Goal: Information Seeking & Learning: Learn about a topic

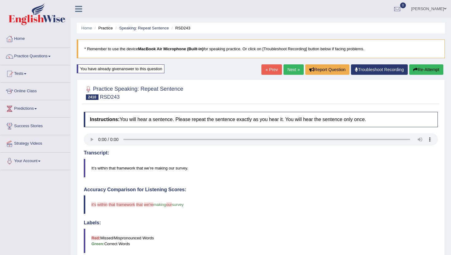
click at [213, 167] on blockquote "It’s within that framework that we’re making our survey." at bounding box center [261, 168] width 354 height 19
click at [432, 70] on button "Re-Attempt" at bounding box center [427, 69] width 34 height 10
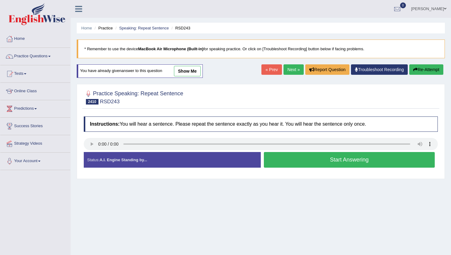
click at [291, 154] on button "Start Answering" at bounding box center [349, 160] width 171 height 16
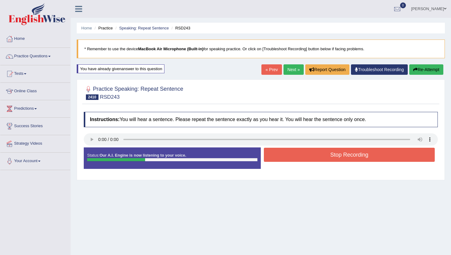
click at [291, 154] on button "Stop Recording" at bounding box center [349, 155] width 171 height 14
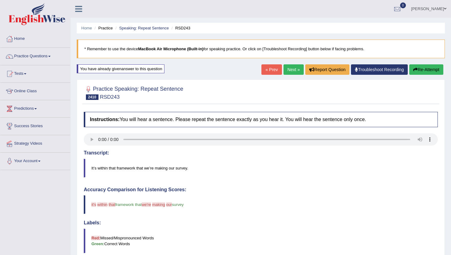
click at [267, 69] on link "« Prev" at bounding box center [272, 69] width 20 height 10
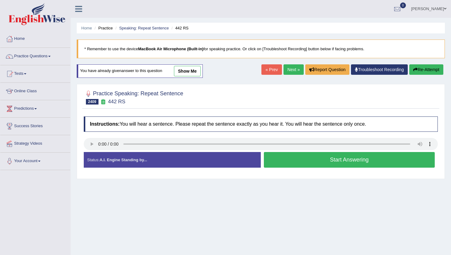
click at [280, 161] on button "Start Answering" at bounding box center [349, 160] width 171 height 16
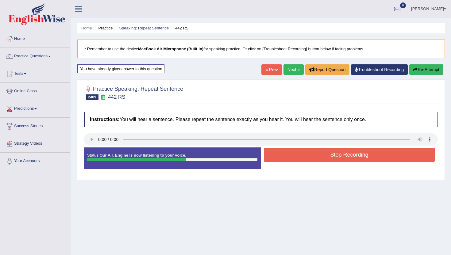
click at [280, 161] on button "Stop Recording" at bounding box center [349, 155] width 171 height 14
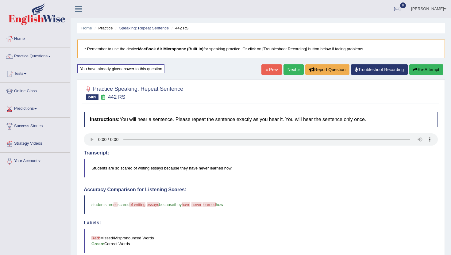
click at [271, 69] on link "« Prev" at bounding box center [272, 69] width 20 height 10
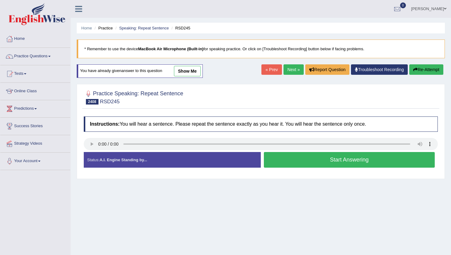
click at [340, 161] on button "Start Answering" at bounding box center [349, 160] width 171 height 16
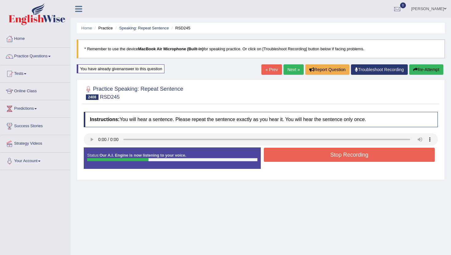
click at [340, 161] on button "Stop Recording" at bounding box center [349, 155] width 171 height 14
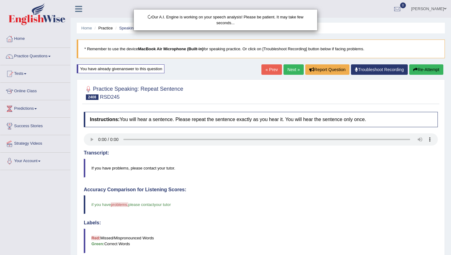
click at [264, 63] on div "Our A.I. Engine is working on your speech analysis! Please be patient. It may t…" at bounding box center [225, 127] width 451 height 255
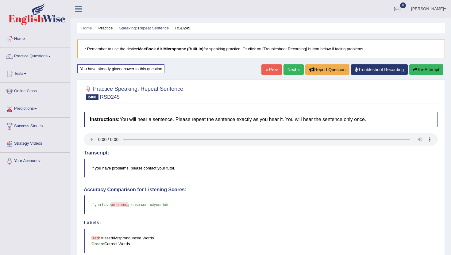
click at [264, 68] on link "« Prev" at bounding box center [272, 69] width 20 height 10
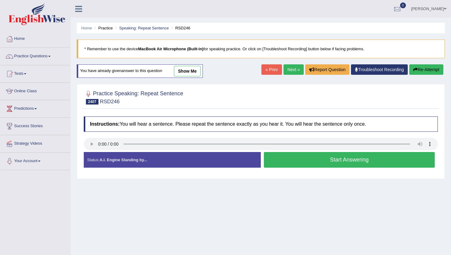
click at [289, 162] on button "Start Answering" at bounding box center [349, 160] width 171 height 16
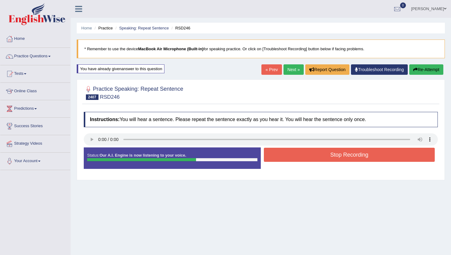
click at [289, 158] on button "Stop Recording" at bounding box center [349, 155] width 171 height 14
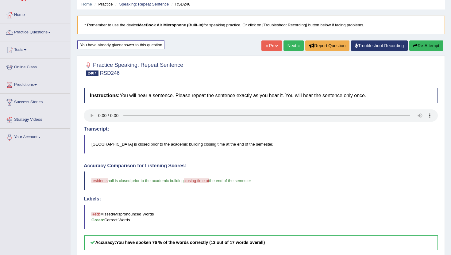
scroll to position [12, 0]
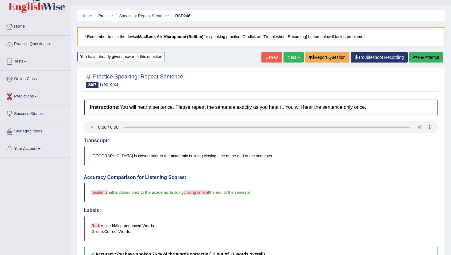
click at [273, 54] on link "« Prev" at bounding box center [272, 57] width 20 height 10
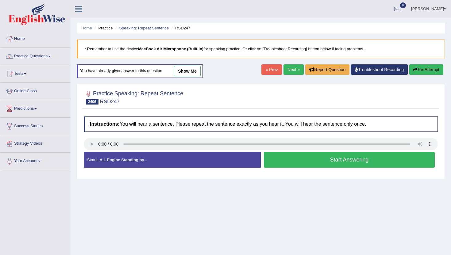
click at [290, 156] on button "Start Answering" at bounding box center [349, 160] width 171 height 16
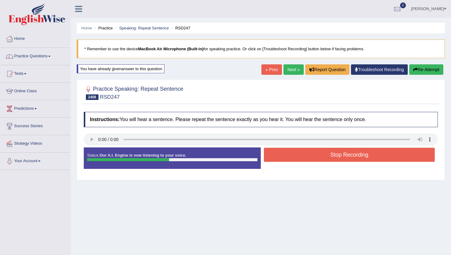
click at [290, 156] on button "Stop Recording" at bounding box center [349, 155] width 171 height 14
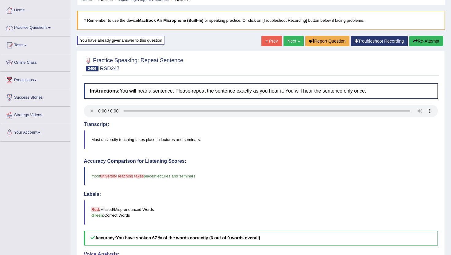
scroll to position [25, 0]
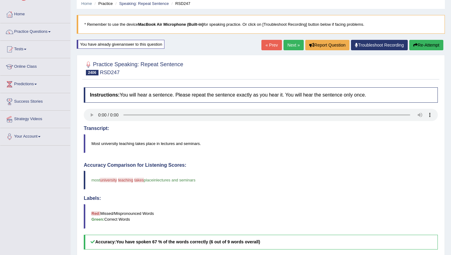
click at [270, 45] on link "« Prev" at bounding box center [272, 45] width 20 height 10
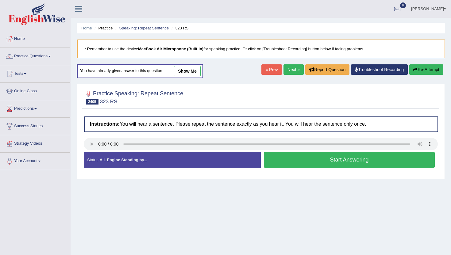
click at [311, 166] on button "Start Answering" at bounding box center [349, 160] width 171 height 16
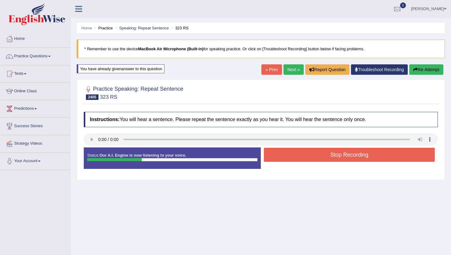
click at [311, 157] on button "Stop Recording" at bounding box center [349, 155] width 171 height 14
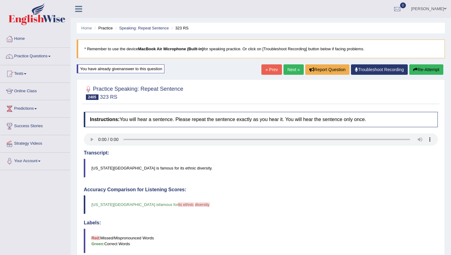
click at [271, 72] on link "« Prev" at bounding box center [272, 69] width 20 height 10
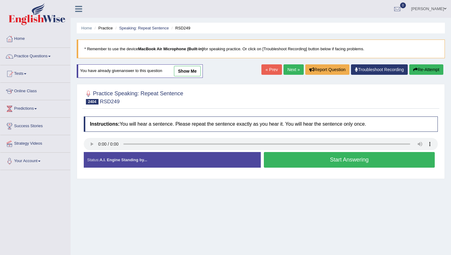
click at [296, 163] on button "Start Answering" at bounding box center [349, 160] width 171 height 16
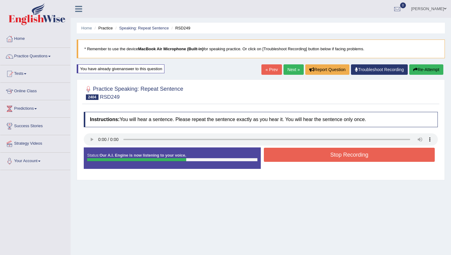
click at [299, 157] on button "Stop Recording" at bounding box center [349, 155] width 171 height 14
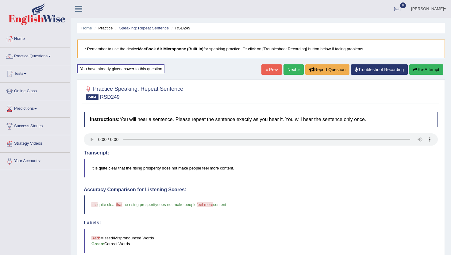
click at [271, 70] on link "« Prev" at bounding box center [272, 69] width 20 height 10
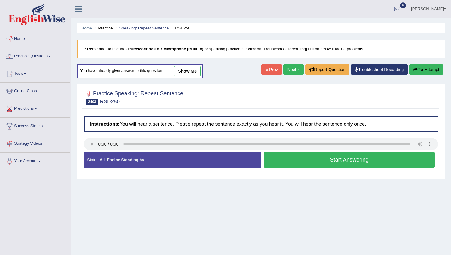
click at [337, 160] on button "Start Answering" at bounding box center [349, 160] width 171 height 16
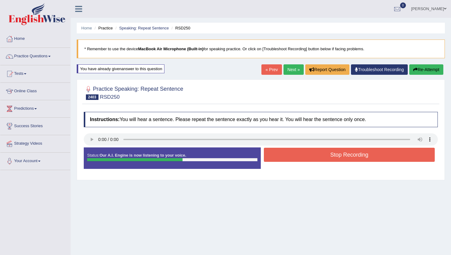
click at [337, 160] on button "Stop Recording" at bounding box center [349, 155] width 171 height 14
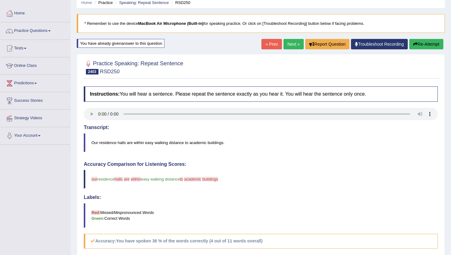
scroll to position [25, 0]
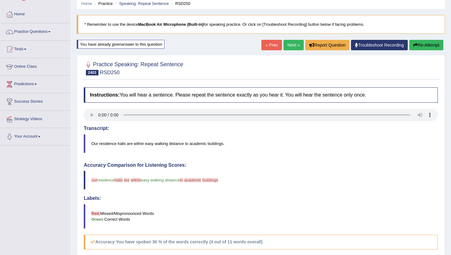
click at [268, 42] on link "« Prev" at bounding box center [272, 45] width 20 height 10
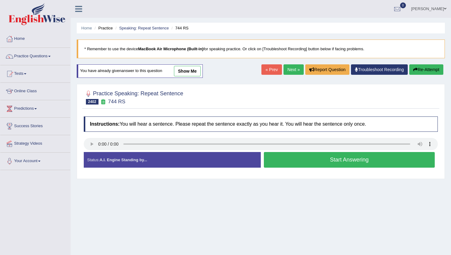
click at [281, 162] on button "Start Answering" at bounding box center [349, 160] width 171 height 16
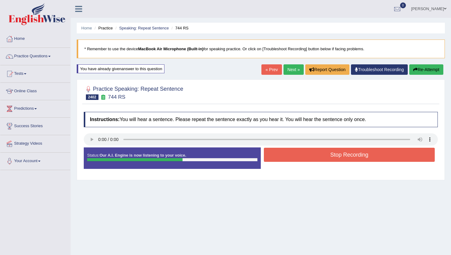
click at [281, 159] on button "Stop Recording" at bounding box center [349, 155] width 171 height 14
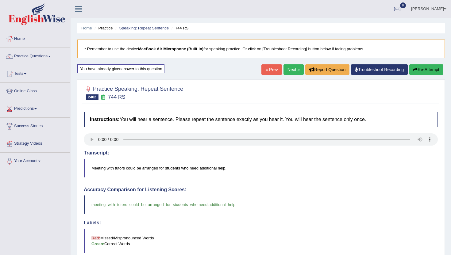
click at [267, 73] on link "« Prev" at bounding box center [272, 69] width 20 height 10
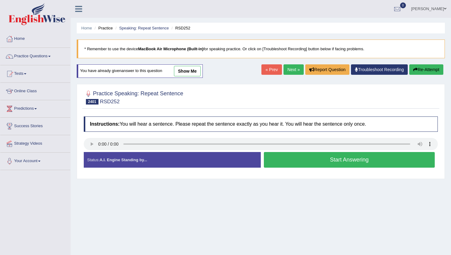
click at [271, 158] on button "Start Answering" at bounding box center [349, 160] width 171 height 16
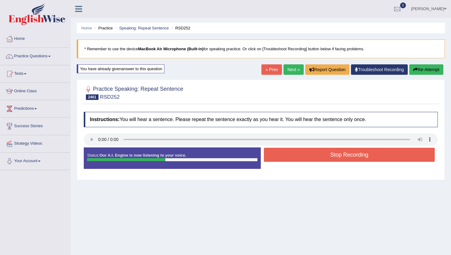
click at [271, 158] on button "Stop Recording" at bounding box center [349, 155] width 171 height 14
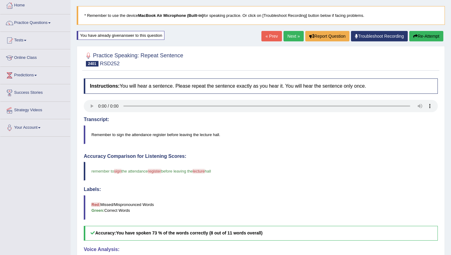
scroll to position [25, 0]
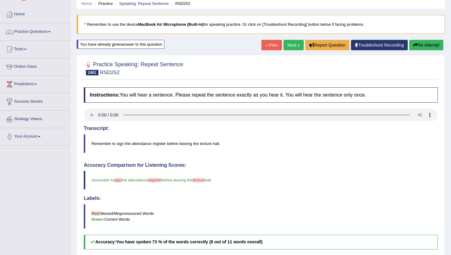
click at [268, 51] on div "« Prev Next » Report Question Troubleshoot Recording Re-Attempt" at bounding box center [354, 46] width 184 height 12
click at [269, 48] on link "« Prev" at bounding box center [272, 45] width 20 height 10
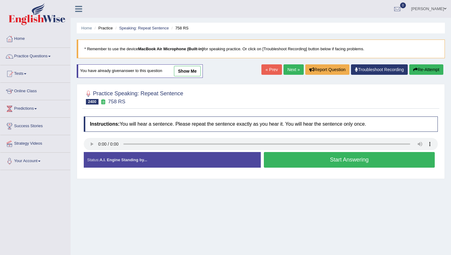
click at [267, 75] on div "« Prev Next » Report Question Troubleshoot Recording Re-Attempt" at bounding box center [354, 70] width 184 height 12
click at [268, 68] on link "« Prev" at bounding box center [272, 69] width 20 height 10
click at [324, 164] on button "Start Answering" at bounding box center [349, 160] width 171 height 16
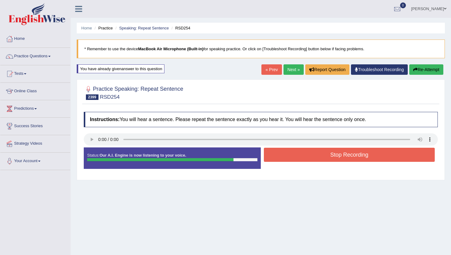
click at [321, 160] on button "Stop Recording" at bounding box center [349, 155] width 171 height 14
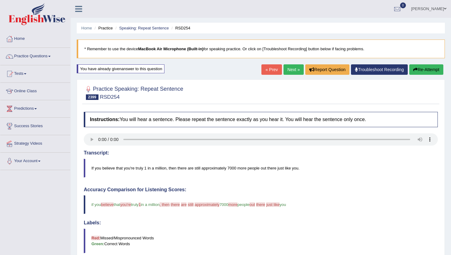
click at [266, 66] on link "« Prev" at bounding box center [272, 69] width 20 height 10
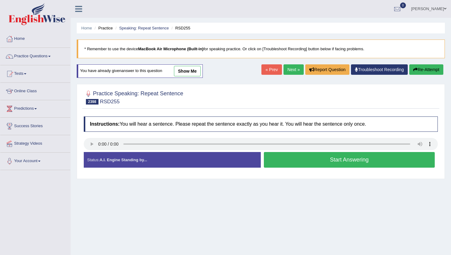
click at [302, 164] on button "Start Answering" at bounding box center [349, 160] width 171 height 16
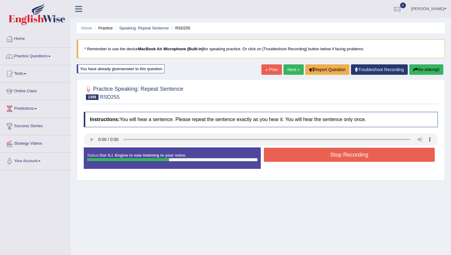
click at [302, 158] on button "Stop Recording" at bounding box center [349, 155] width 171 height 14
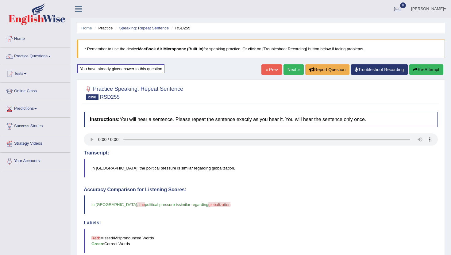
click at [271, 70] on link "« Prev" at bounding box center [272, 69] width 20 height 10
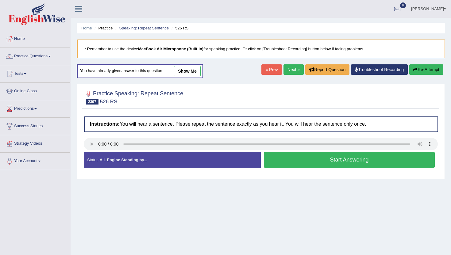
click at [269, 162] on button "Start Answering" at bounding box center [349, 160] width 171 height 16
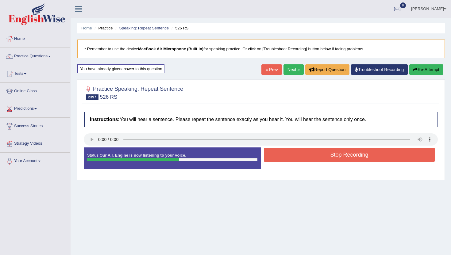
click at [271, 155] on button "Stop Recording" at bounding box center [349, 155] width 171 height 14
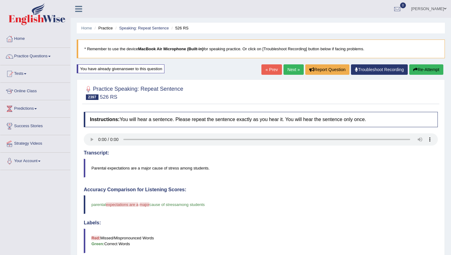
click at [270, 71] on link "« Prev" at bounding box center [272, 69] width 20 height 10
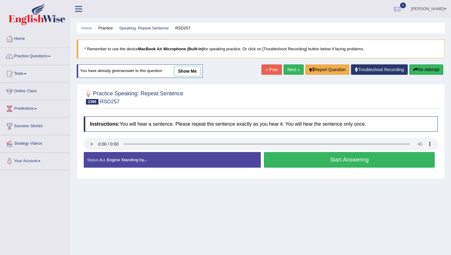
click at [308, 159] on button "Start Answering" at bounding box center [349, 160] width 171 height 16
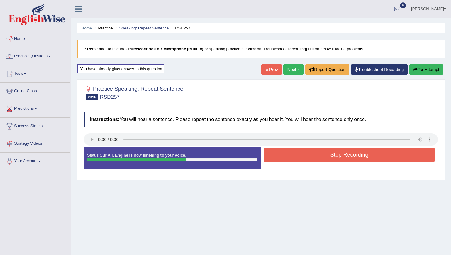
click at [307, 159] on button "Stop Recording" at bounding box center [349, 155] width 171 height 14
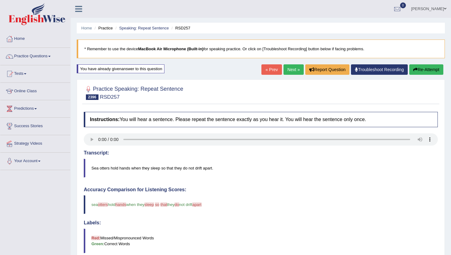
click at [265, 68] on link "« Prev" at bounding box center [272, 69] width 20 height 10
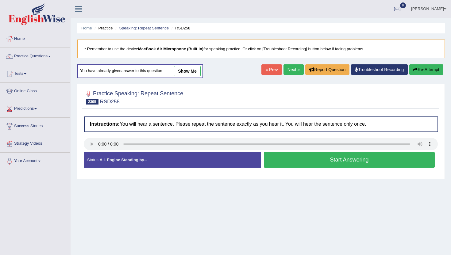
click at [287, 159] on button "Start Answering" at bounding box center [349, 160] width 171 height 16
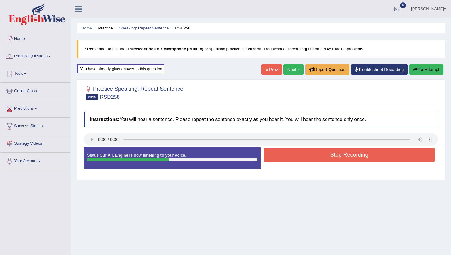
click at [287, 159] on button "Stop Recording" at bounding box center [349, 155] width 171 height 14
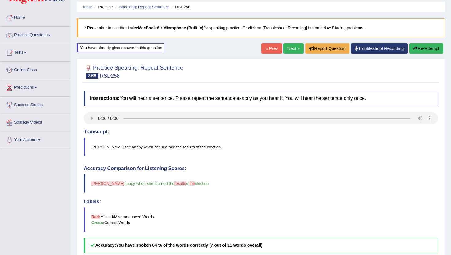
scroll to position [12, 0]
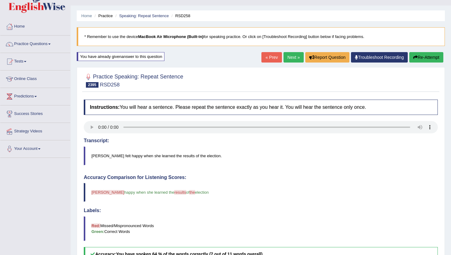
click at [268, 54] on link "« Prev" at bounding box center [272, 57] width 20 height 10
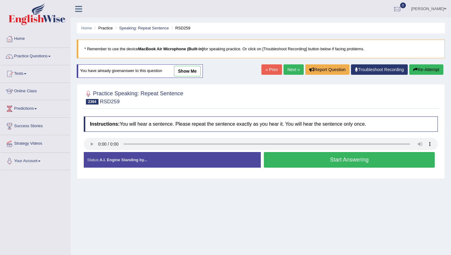
click at [330, 159] on button "Start Answering" at bounding box center [349, 160] width 171 height 16
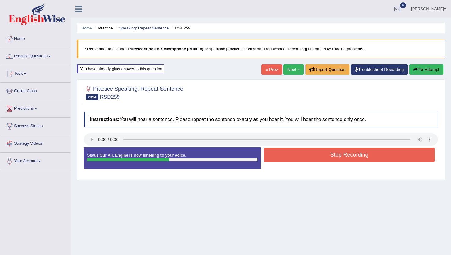
click at [330, 159] on button "Stop Recording" at bounding box center [349, 155] width 171 height 14
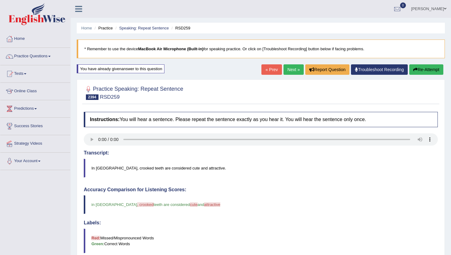
click at [273, 68] on link "« Prev" at bounding box center [272, 69] width 20 height 10
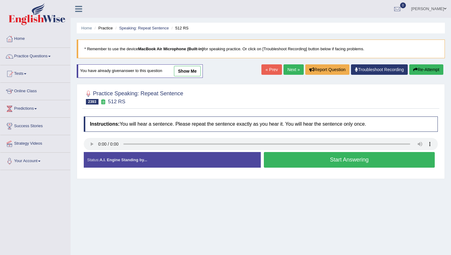
click at [276, 159] on button "Start Answering" at bounding box center [349, 160] width 171 height 16
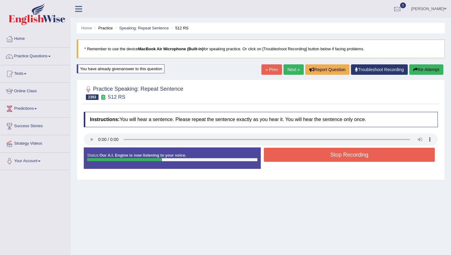
click at [276, 157] on button "Stop Recording" at bounding box center [349, 155] width 171 height 14
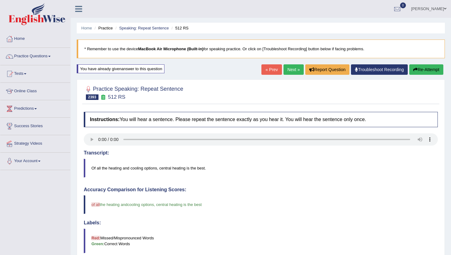
click at [264, 67] on link "« Prev" at bounding box center [272, 69] width 20 height 10
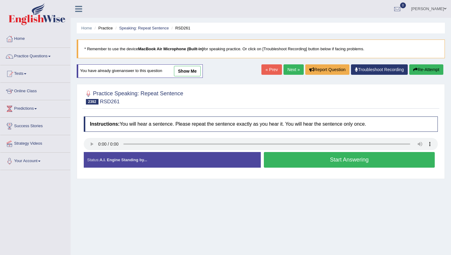
click at [295, 162] on button "Start Answering" at bounding box center [349, 160] width 171 height 16
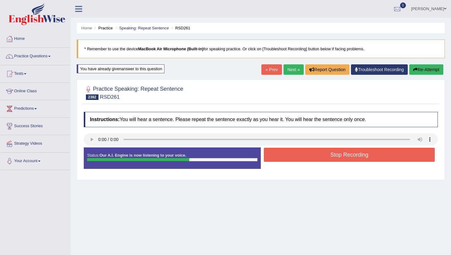
click at [295, 162] on button "Stop Recording" at bounding box center [349, 155] width 171 height 14
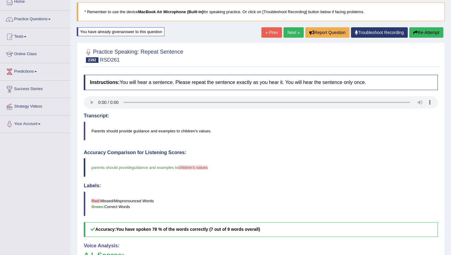
scroll to position [37, 0]
click at [264, 29] on link "« Prev" at bounding box center [272, 33] width 20 height 10
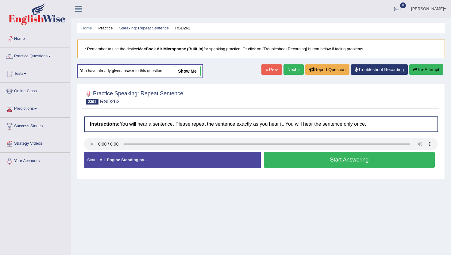
click at [276, 162] on button "Start Answering" at bounding box center [349, 160] width 171 height 16
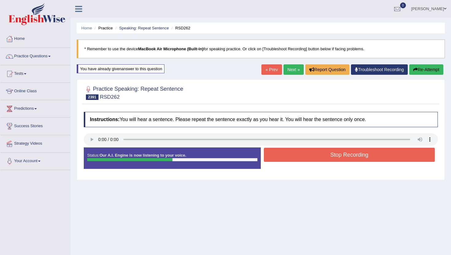
click at [279, 152] on button "Stop Recording" at bounding box center [349, 155] width 171 height 14
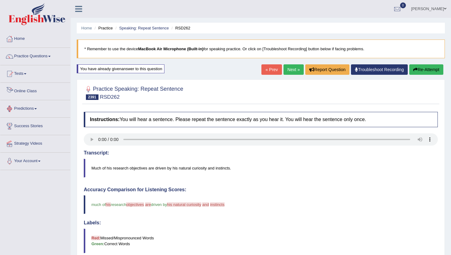
click at [31, 91] on link "Online Class" at bounding box center [35, 90] width 70 height 15
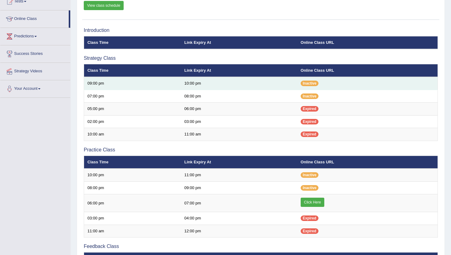
scroll to position [74, 0]
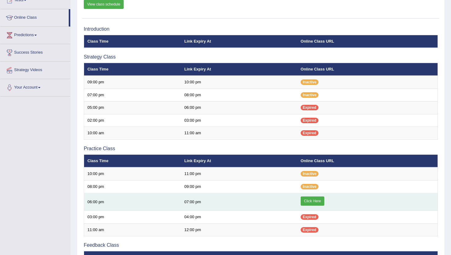
click at [316, 202] on link "Click Here" at bounding box center [313, 201] width 24 height 9
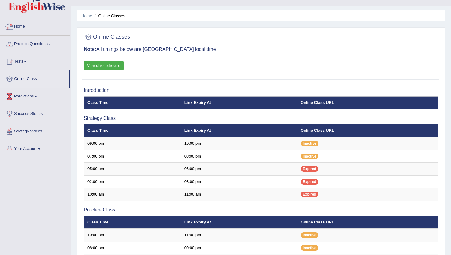
scroll to position [12, 0]
click at [22, 25] on link "Home" at bounding box center [35, 25] width 70 height 15
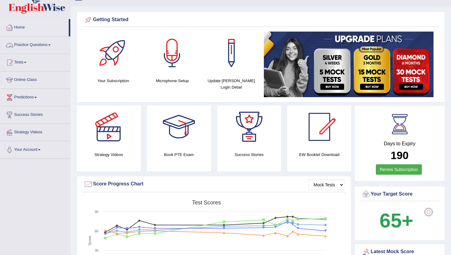
scroll to position [12, 0]
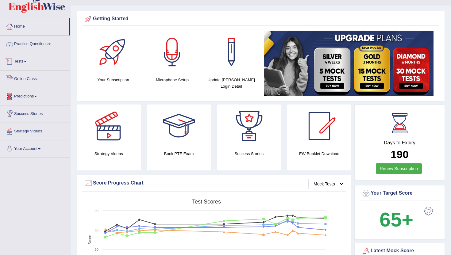
click at [26, 42] on link "Practice Questions" at bounding box center [35, 43] width 70 height 15
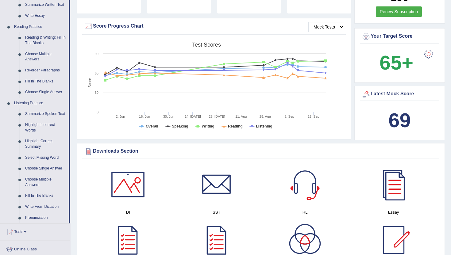
scroll to position [172, 0]
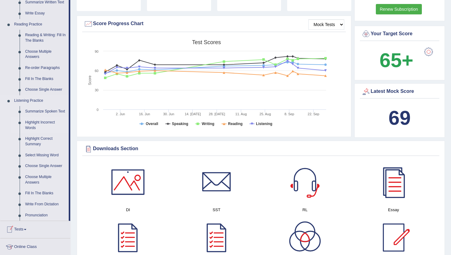
click at [33, 127] on link "Highlight Incorrect Words" at bounding box center [45, 125] width 46 height 16
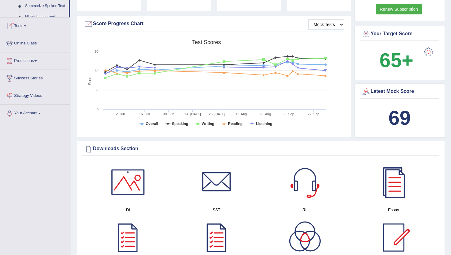
scroll to position [73, 0]
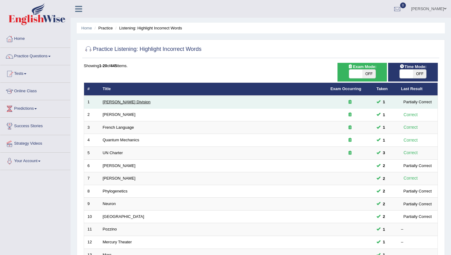
click at [108, 102] on link "[PERSON_NAME] Division" at bounding box center [127, 102] width 48 height 5
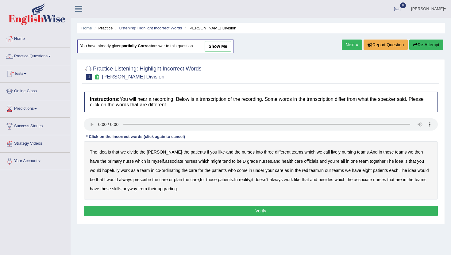
click at [135, 28] on link "Listening: Highlight Incorrect Words" at bounding box center [150, 28] width 63 height 5
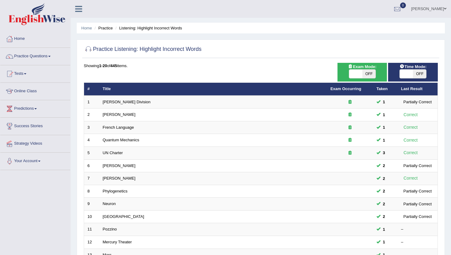
click at [365, 75] on span "OFF" at bounding box center [369, 74] width 13 height 9
checkbox input "true"
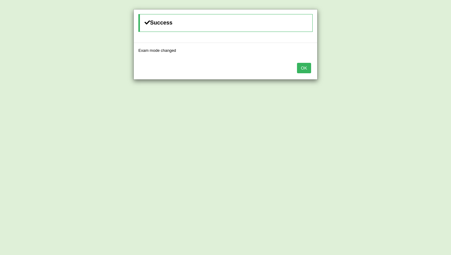
click at [305, 70] on button "OK" at bounding box center [304, 68] width 14 height 10
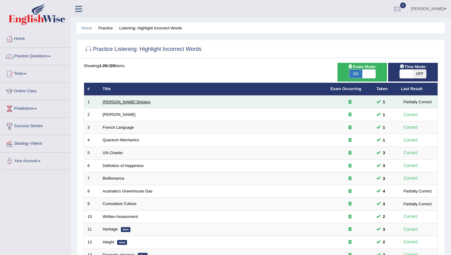
click at [105, 102] on link "[PERSON_NAME] Division" at bounding box center [127, 102] width 48 height 5
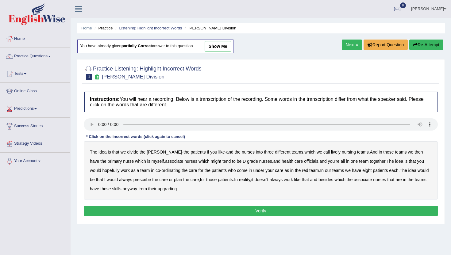
click at [304, 161] on b "officials" at bounding box center [311, 161] width 14 height 5
click at [140, 179] on b "prescribe" at bounding box center [143, 179] width 18 height 5
click at [168, 189] on b "upgrading" at bounding box center [167, 189] width 19 height 5
click at [169, 218] on div "Instructions: You will hear a recording. Below is a transcription of the record…" at bounding box center [260, 155] width 357 height 133
click at [169, 215] on button "Verify" at bounding box center [261, 211] width 354 height 10
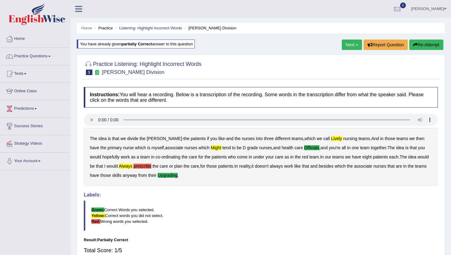
click at [433, 44] on button "Re-Attempt" at bounding box center [427, 45] width 34 height 10
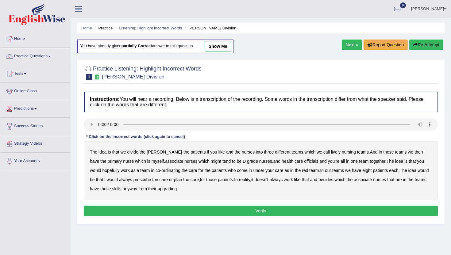
click at [331, 152] on b "lively" at bounding box center [336, 152] width 10 height 5
click at [211, 163] on b "might" at bounding box center [216, 161] width 10 height 5
click at [304, 161] on b "officials" at bounding box center [311, 161] width 14 height 5
click at [168, 189] on b "upgrading" at bounding box center [167, 189] width 19 height 5
click at [190, 211] on button "Verify" at bounding box center [261, 211] width 354 height 10
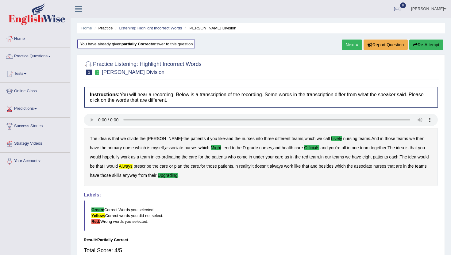
click at [135, 26] on link "Listening: Highlight Incorrect Words" at bounding box center [150, 28] width 63 height 5
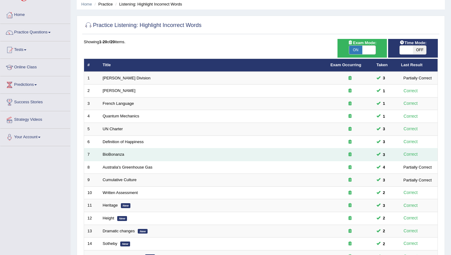
scroll to position [25, 0]
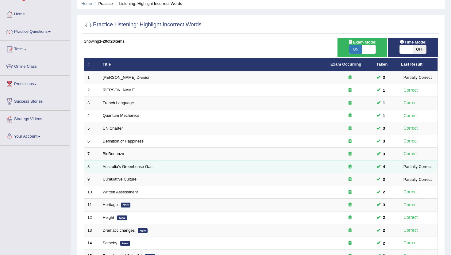
click at [348, 166] on div at bounding box center [350, 167] width 39 height 6
click at [133, 165] on link "Australia's Greenhouse Gas" at bounding box center [128, 167] width 50 height 5
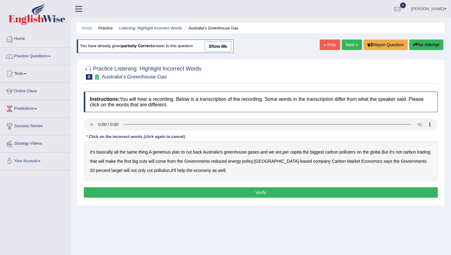
click at [169, 153] on b "generous" at bounding box center [162, 152] width 18 height 5
click at [356, 151] on b "polluters" at bounding box center [348, 152] width 16 height 5
click at [381, 153] on b "globe" at bounding box center [375, 152] width 10 height 5
click at [356, 150] on b "polluters" at bounding box center [348, 152] width 16 height 5
click at [166, 161] on b "come" at bounding box center [161, 161] width 10 height 5
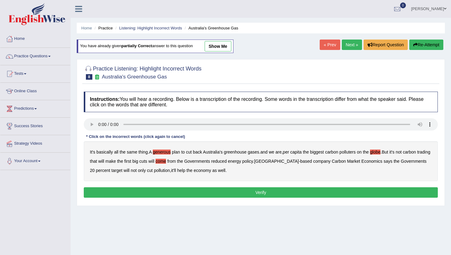
click at [166, 161] on b "come" at bounding box center [161, 161] width 10 height 5
click at [253, 161] on b "policy" at bounding box center [248, 161] width 11 height 5
click at [222, 191] on button "Verify" at bounding box center [261, 193] width 354 height 10
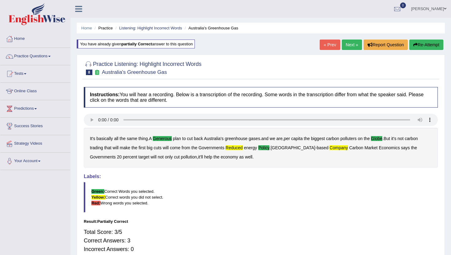
click at [348, 42] on link "Next »" at bounding box center [352, 45] width 20 height 10
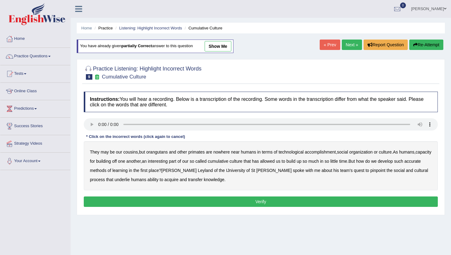
click at [160, 153] on b "orangutans" at bounding box center [156, 152] width 21 height 5
click at [326, 153] on b "accomplishment" at bounding box center [320, 152] width 31 height 5
click at [168, 162] on b "interesting" at bounding box center [158, 161] width 20 height 5
click at [405, 164] on b "accurate" at bounding box center [413, 161] width 17 height 5
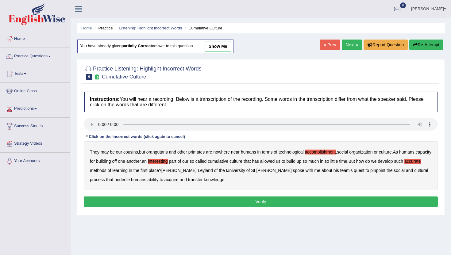
click at [414, 170] on b "cultural" at bounding box center [421, 170] width 14 height 5
click at [188, 179] on b "transfer" at bounding box center [195, 179] width 14 height 5
click at [181, 208] on div "Instructions: You will hear a recording. Below is a transcription of the record…" at bounding box center [260, 150] width 357 height 123
click at [181, 201] on button "Verify" at bounding box center [261, 202] width 354 height 10
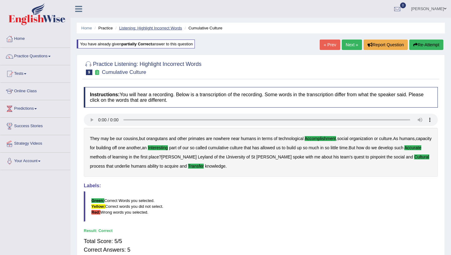
click at [161, 27] on link "Listening: Highlight Incorrect Words" at bounding box center [150, 28] width 63 height 5
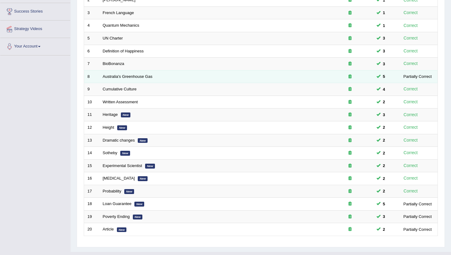
scroll to position [103, 0]
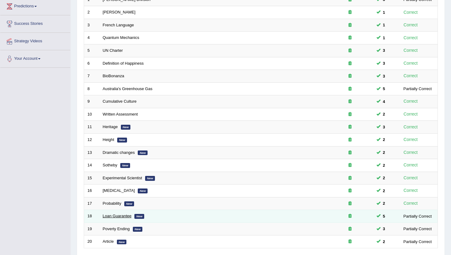
click at [111, 217] on link "Loan Guarantee" at bounding box center [117, 216] width 29 height 5
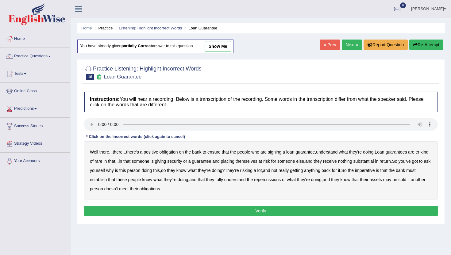
click at [334, 152] on b "understand" at bounding box center [326, 152] width 21 height 5
click at [103, 161] on b "rare" at bounding box center [99, 161] width 8 height 5
click at [374, 163] on b "substantial" at bounding box center [364, 161] width 21 height 5
click at [107, 181] on b "establish" at bounding box center [98, 179] width 17 height 5
click at [281, 180] on b "repercussions" at bounding box center [267, 179] width 27 height 5
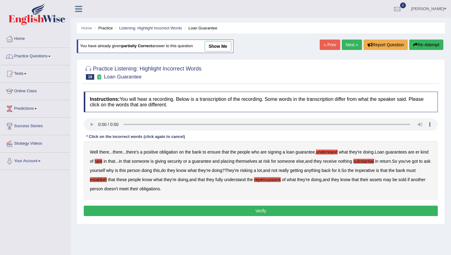
click at [382, 181] on b "assets" at bounding box center [376, 179] width 12 height 5
click at [254, 208] on button "Verify" at bounding box center [261, 211] width 354 height 10
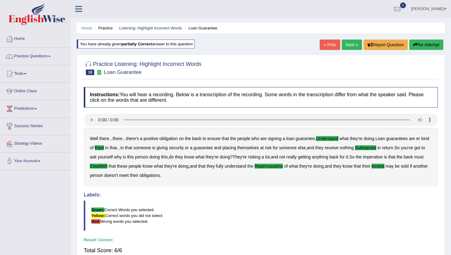
click at [351, 39] on div "Home Practice Listening: Highlight Incorrect Words Loan Guarantee You have alre…" at bounding box center [261, 153] width 381 height 307
click at [350, 44] on link "Next »" at bounding box center [352, 45] width 20 height 10
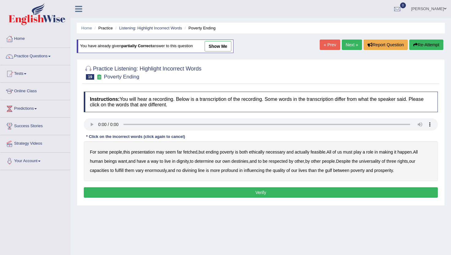
click at [143, 153] on b "presentation" at bounding box center [143, 152] width 24 height 5
click at [261, 150] on b "ethically" at bounding box center [257, 152] width 16 height 5
click at [157, 161] on b "way" at bounding box center [155, 161] width 8 height 5
click at [397, 162] on b "three" at bounding box center [392, 161] width 10 height 5
click at [306, 195] on button "Verify" at bounding box center [261, 193] width 354 height 10
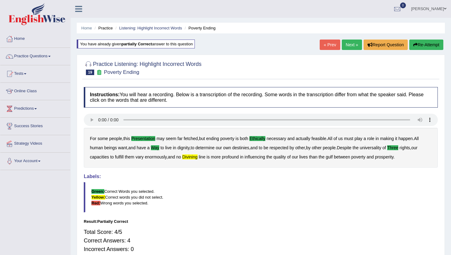
click at [345, 45] on link "Next »" at bounding box center [352, 45] width 20 height 10
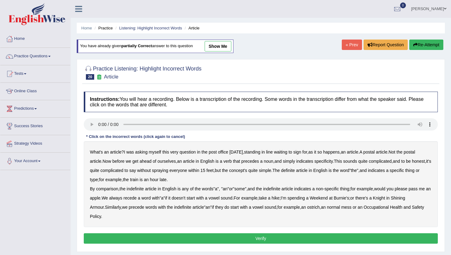
click at [232, 161] on b "verb" at bounding box center [227, 161] width 8 height 5
click at [109, 190] on b "comparison" at bounding box center [107, 189] width 22 height 5
click at [137, 199] on b "recede" at bounding box center [129, 198] width 13 height 5
click at [147, 239] on button "Verify" at bounding box center [261, 239] width 354 height 10
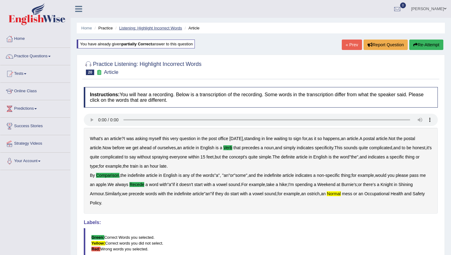
click at [149, 28] on link "Listening: Highlight Incorrect Words" at bounding box center [150, 28] width 63 height 5
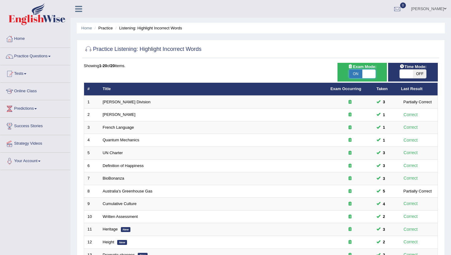
click at [370, 74] on span at bounding box center [369, 74] width 13 height 9
checkbox input "false"
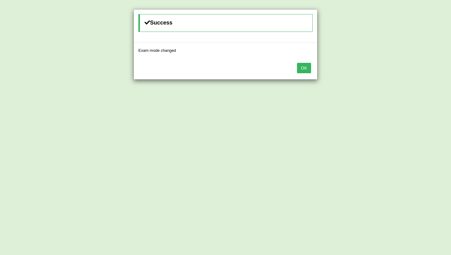
click at [305, 69] on button "OK" at bounding box center [304, 68] width 14 height 10
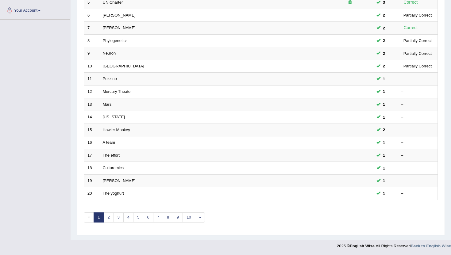
scroll to position [151, 0]
click at [168, 215] on link "8" at bounding box center [168, 217] width 10 height 10
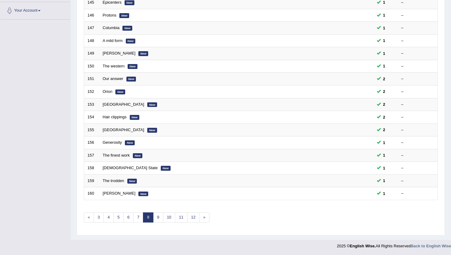
scroll to position [151, 0]
click at [193, 219] on link "12" at bounding box center [193, 217] width 12 height 10
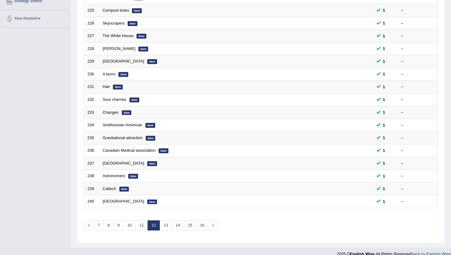
scroll to position [151, 0]
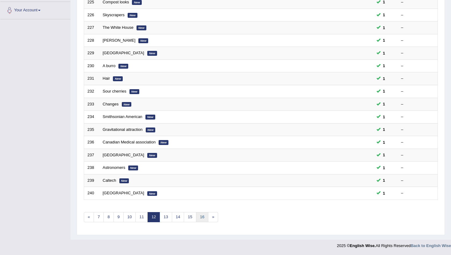
click at [202, 216] on link "16" at bounding box center [202, 217] width 12 height 10
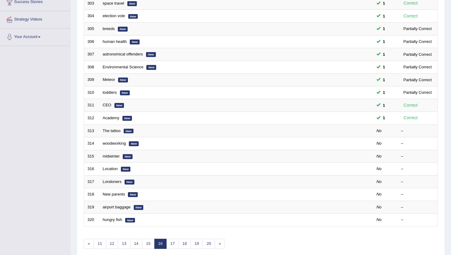
scroll to position [136, 0]
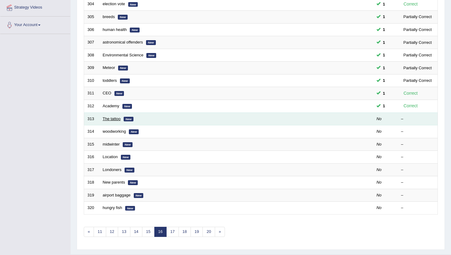
click at [113, 121] on link "The tattoo" at bounding box center [112, 119] width 18 height 5
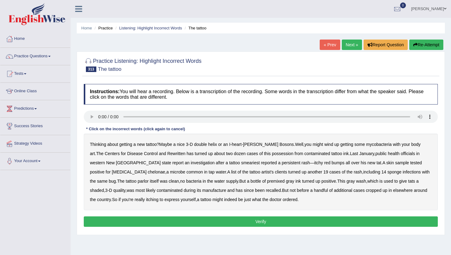
click at [167, 153] on b "Rewritten" at bounding box center [176, 153] width 18 height 5
click at [272, 154] on b "possession" at bounding box center [282, 153] width 21 height 5
click at [388, 172] on b "sponge" at bounding box center [395, 172] width 14 height 5
click at [271, 222] on button "Verify" at bounding box center [261, 222] width 354 height 10
